Goal: Find specific page/section: Find specific page/section

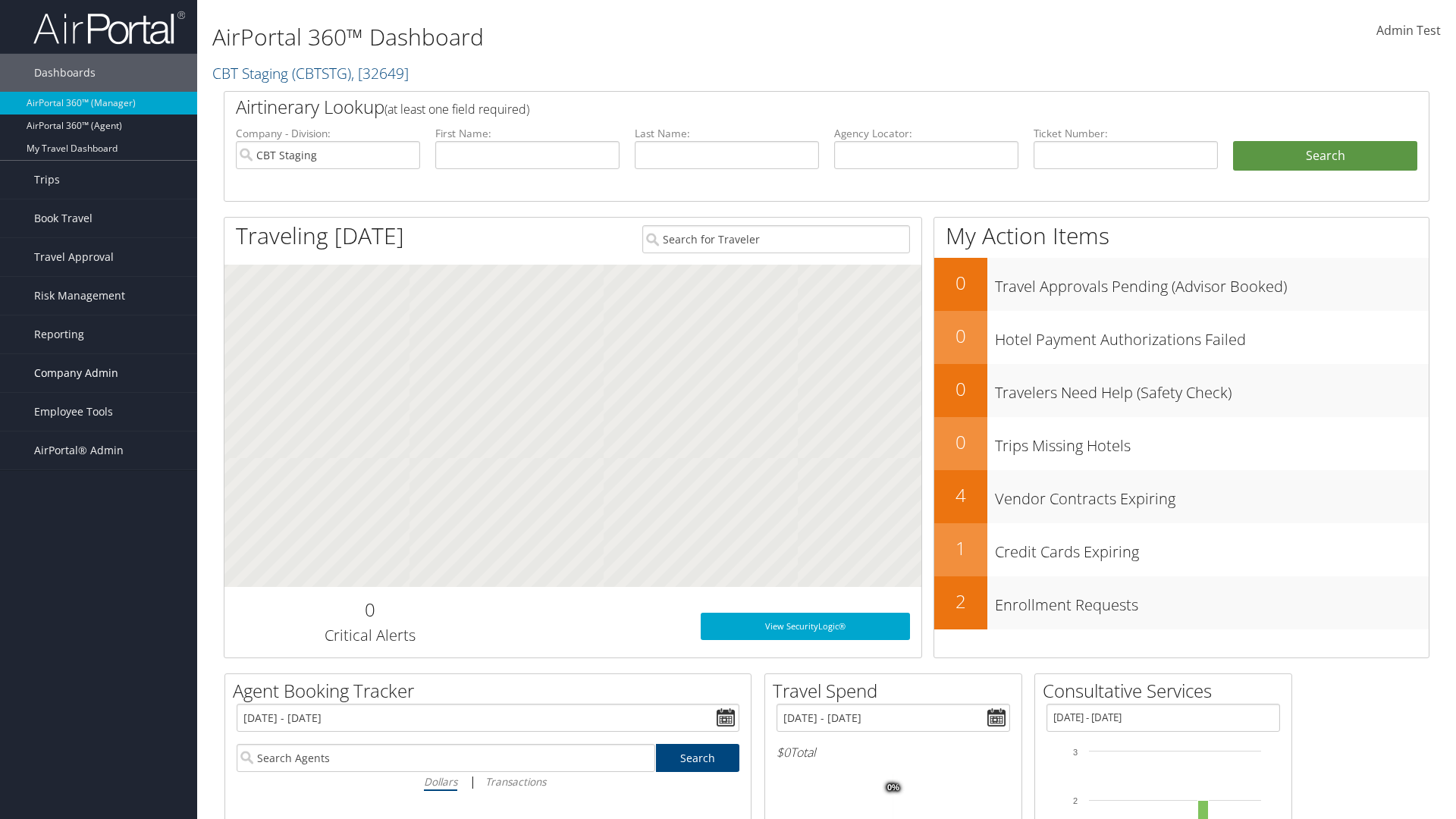
click at [99, 373] on span "Company Admin" at bounding box center [76, 373] width 84 height 38
click at [99, 449] on link "People" at bounding box center [98, 449] width 197 height 23
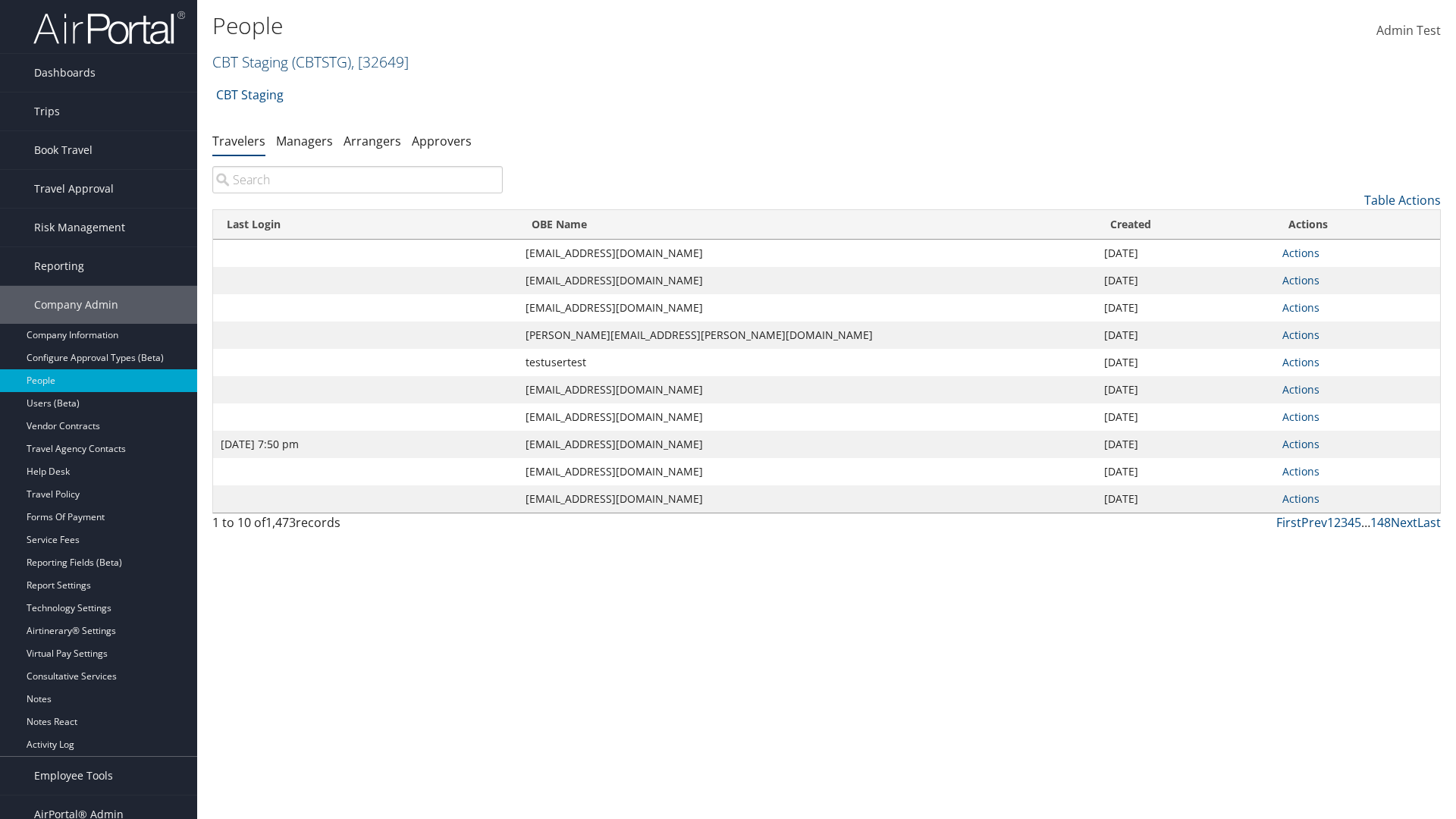
click at [250, 61] on link "CBT Staging ( CBTSTG ) , [ 32649 ]" at bounding box center [310, 61] width 196 height 20
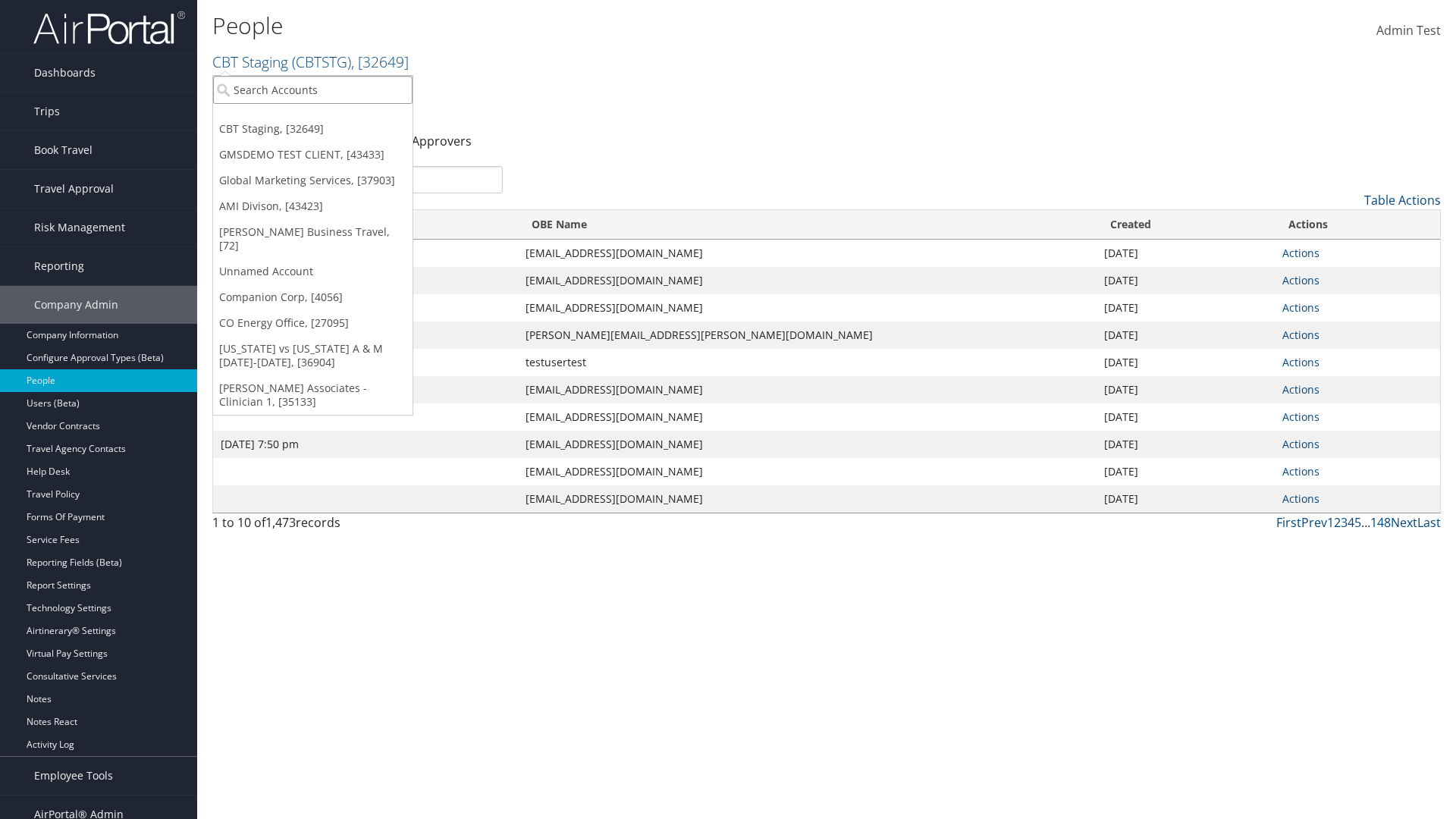
click at [312, 89] on input "search" at bounding box center [313, 90] width 200 height 28
type input "CBTSTG"
click at [312, 118] on div "CBT Staging (CBTSTG), [32649]" at bounding box center [313, 117] width 217 height 13
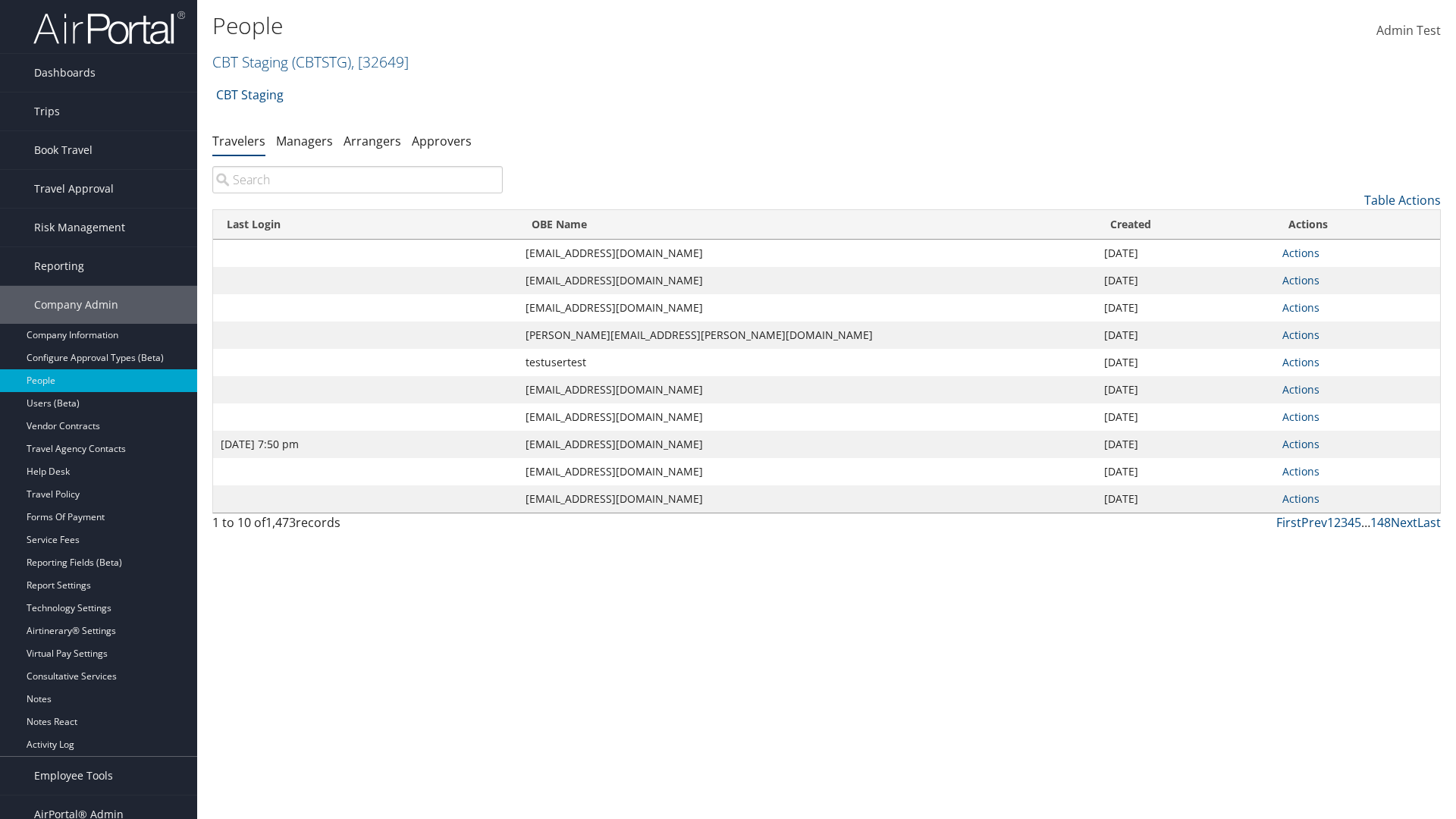
click at [357, 179] on input "search" at bounding box center [357, 179] width 291 height 27
type input "Jan 9, 2024 7:50 pm"
